Goal: Obtain resource: Download file/media

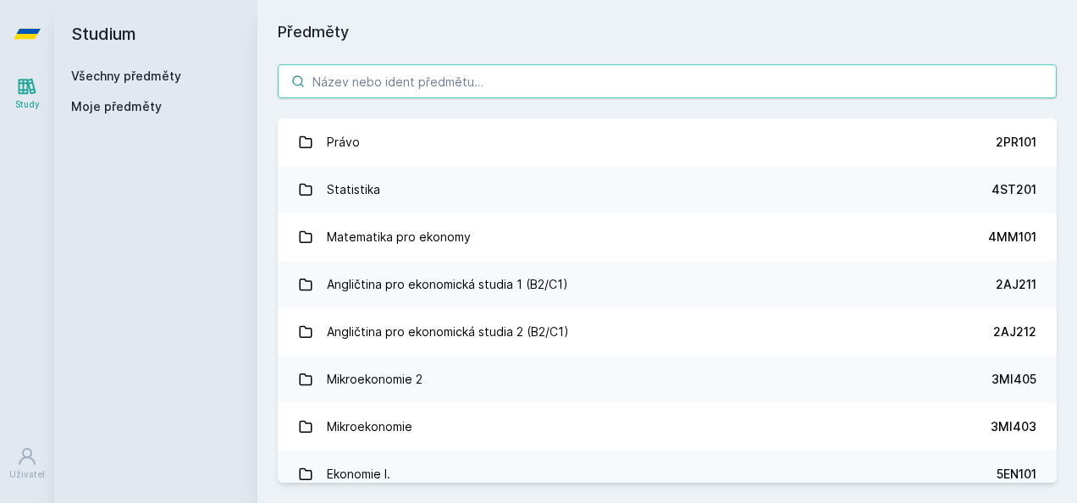
click at [430, 81] on input "search" at bounding box center [667, 81] width 779 height 34
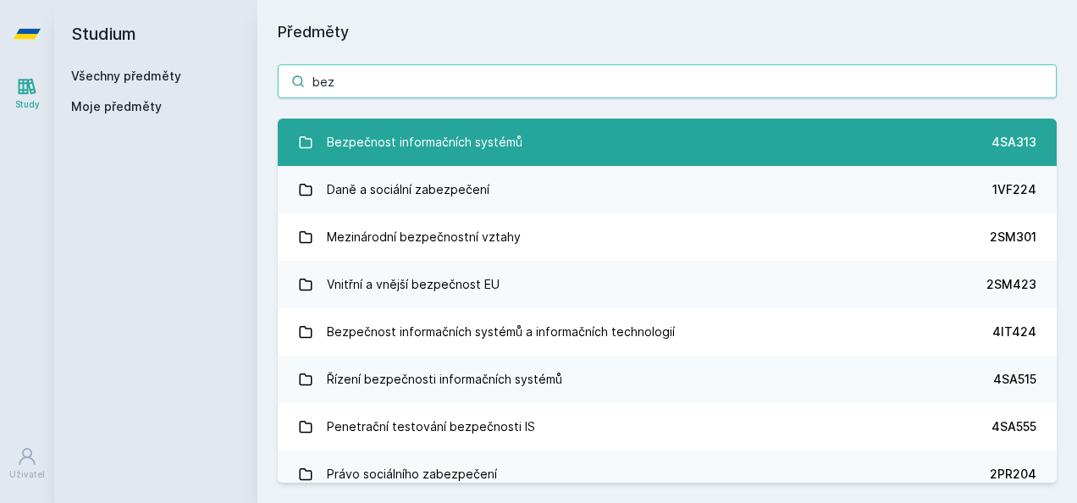
type input "bez"
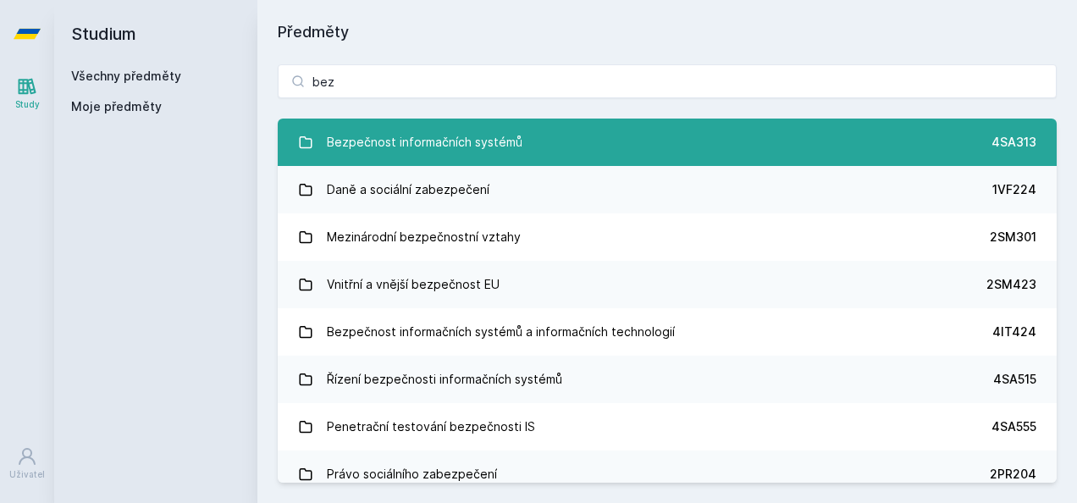
click at [449, 124] on link "Bezpečnost informačních systémů 4SA313" at bounding box center [667, 141] width 779 height 47
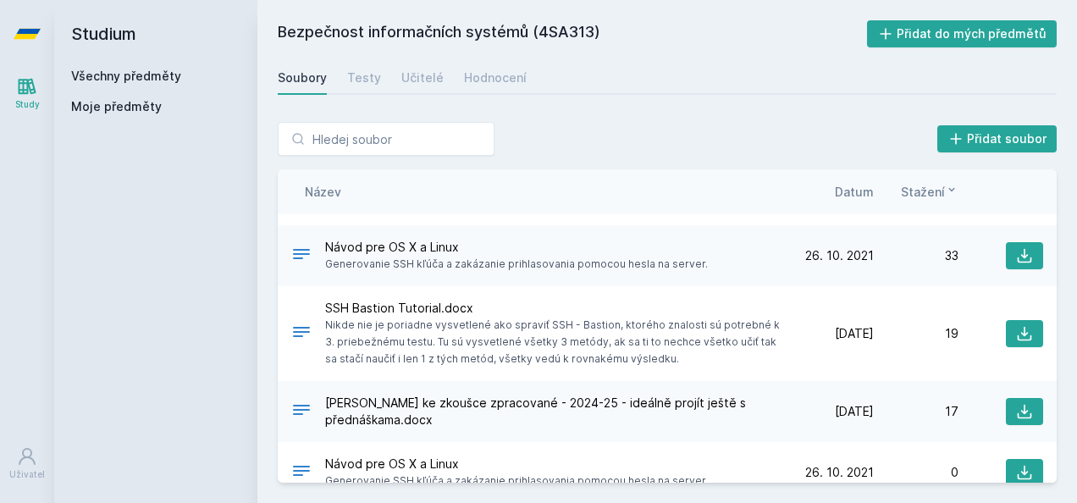
scroll to position [885, 0]
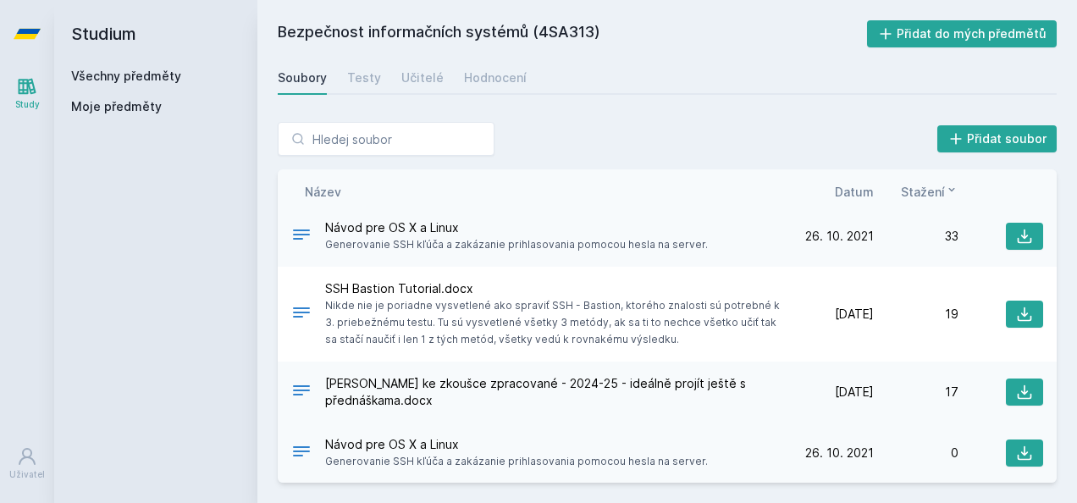
click at [441, 446] on span "Návod pre OS X a Linux" at bounding box center [516, 444] width 383 height 17
click at [1017, 444] on icon at bounding box center [1024, 452] width 17 height 17
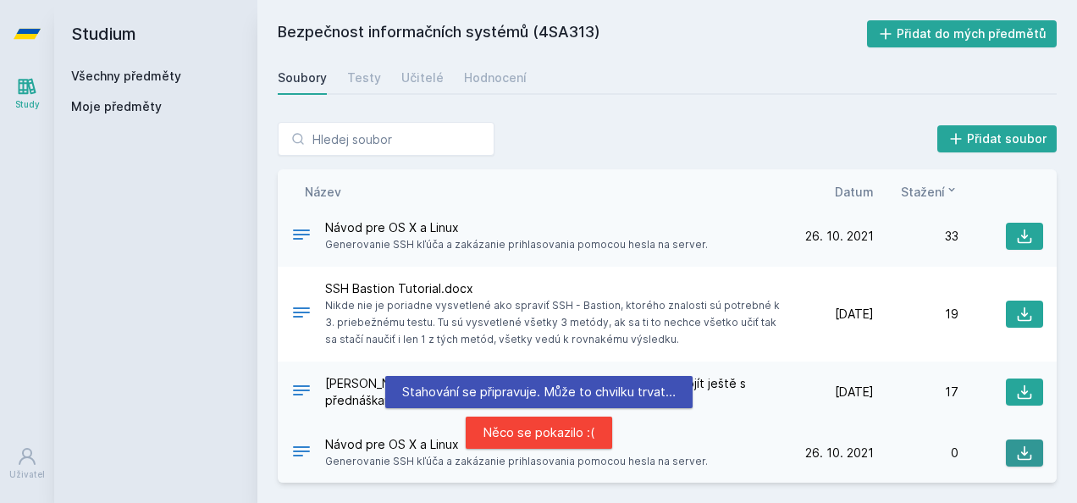
click at [1016, 445] on icon at bounding box center [1024, 452] width 17 height 17
click at [297, 446] on icon at bounding box center [301, 451] width 17 height 10
click at [381, 439] on span "Návod pre OS X a Linux" at bounding box center [516, 444] width 383 height 17
